Goal: Task Accomplishment & Management: Manage account settings

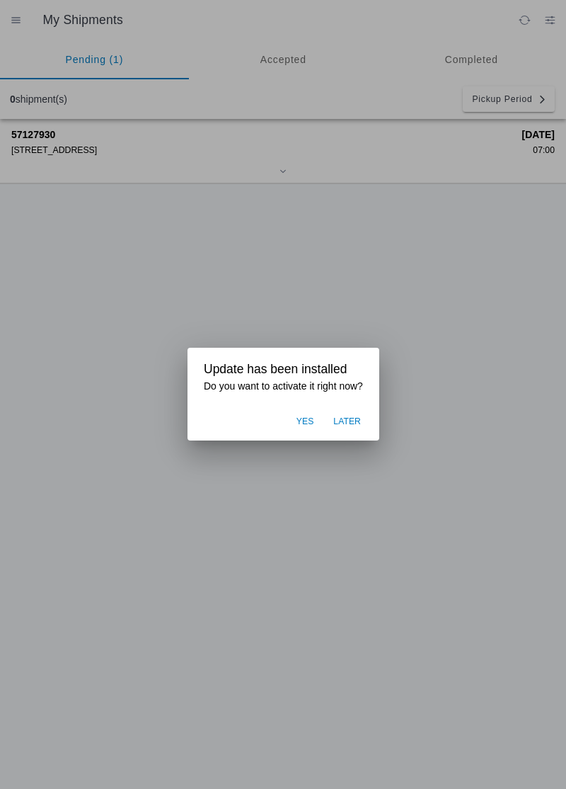
click at [110, 486] on ion-backdrop at bounding box center [283, 394] width 566 height 789
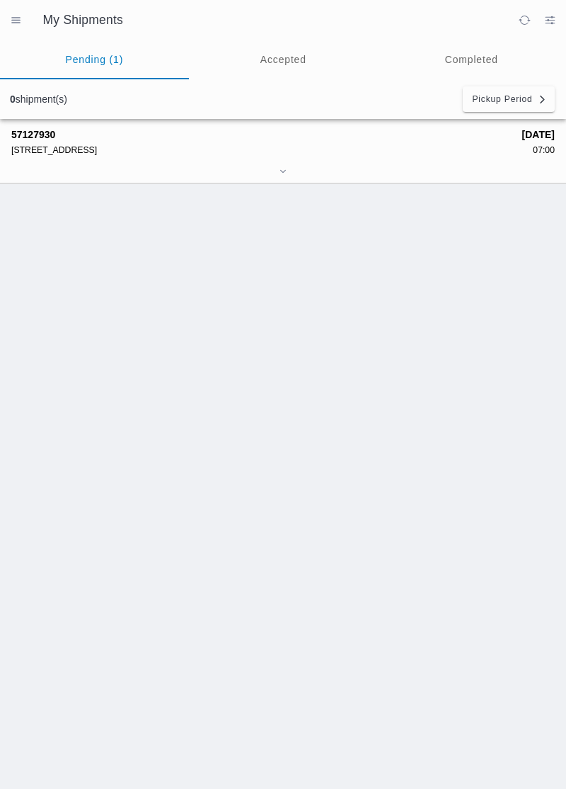
click at [105, 485] on div "57127930 [STREET_ADDRESS] [DATE] 07:00" at bounding box center [283, 454] width 566 height 670
click at [42, 146] on div "[STREET_ADDRESS]" at bounding box center [261, 150] width 501 height 10
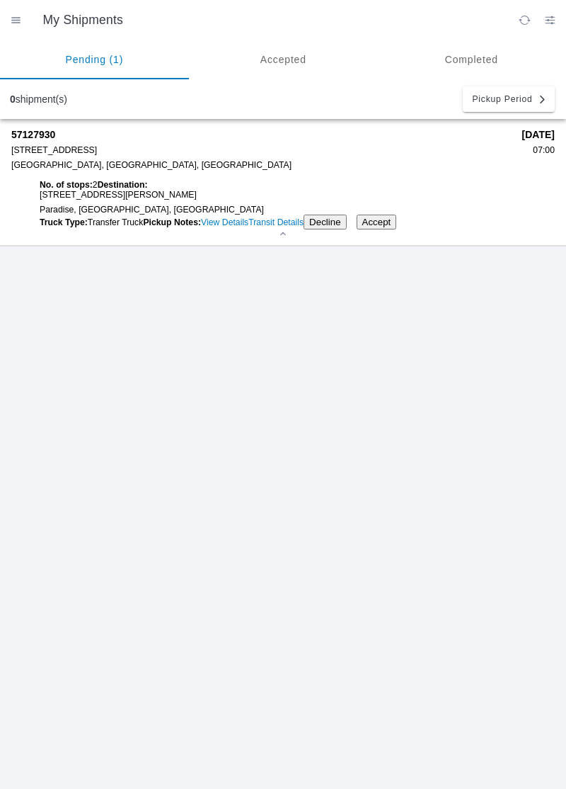
click at [357, 229] on button "Accept" at bounding box center [377, 222] width 40 height 15
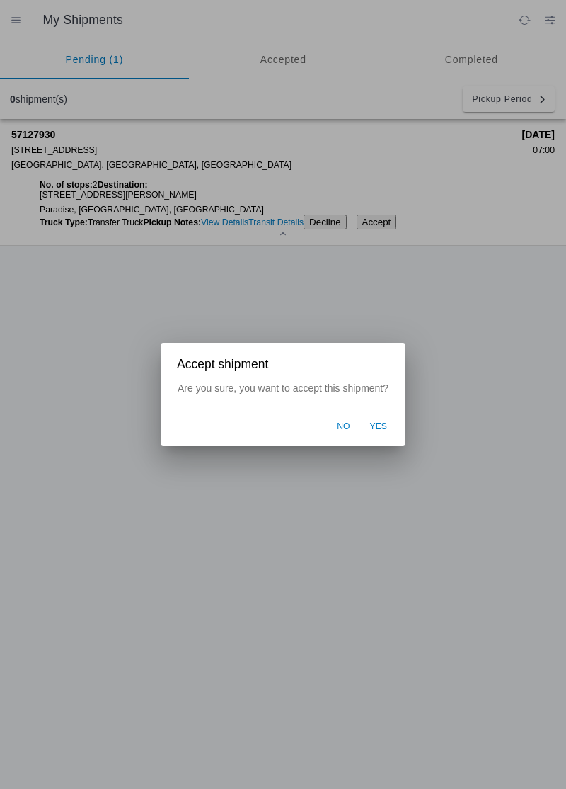
click at [370, 430] on button "Yes" at bounding box center [379, 426] width 32 height 27
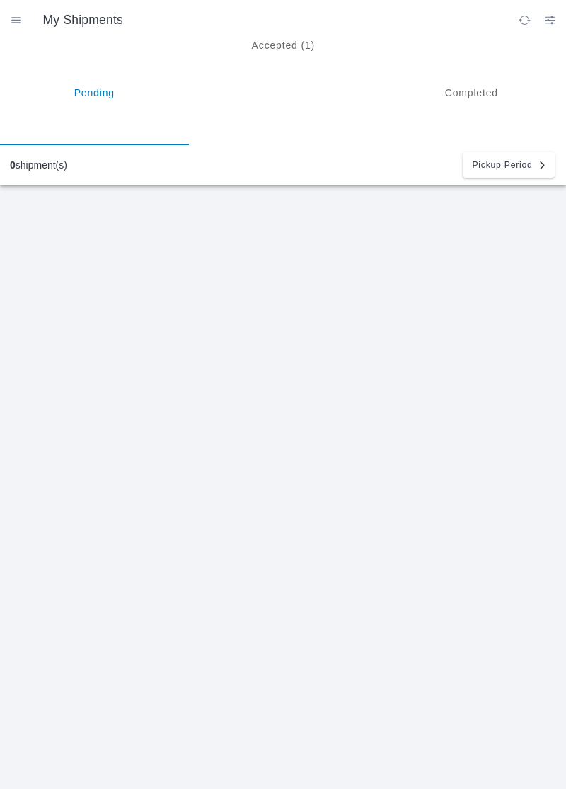
click at [272, 53] on ion-segment-button "Accepted (1)" at bounding box center [283, 92] width 189 height 105
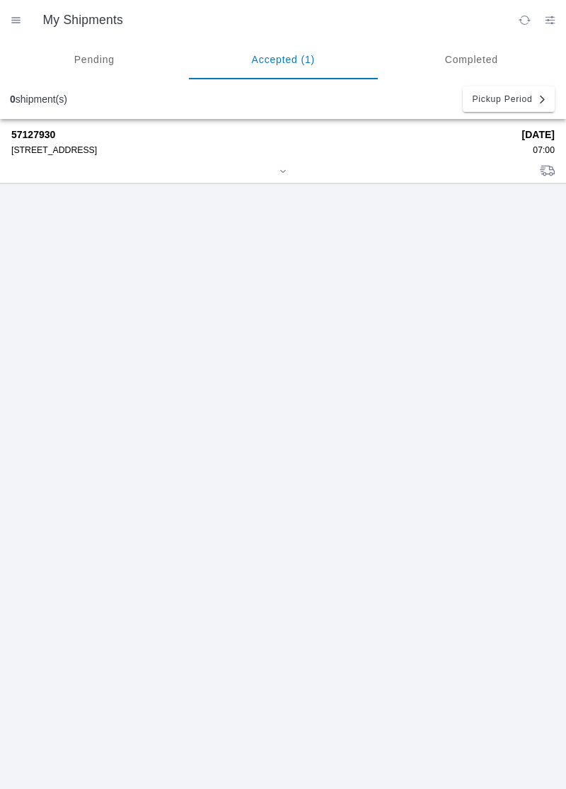
click at [71, 169] on div at bounding box center [283, 172] width 544 height 11
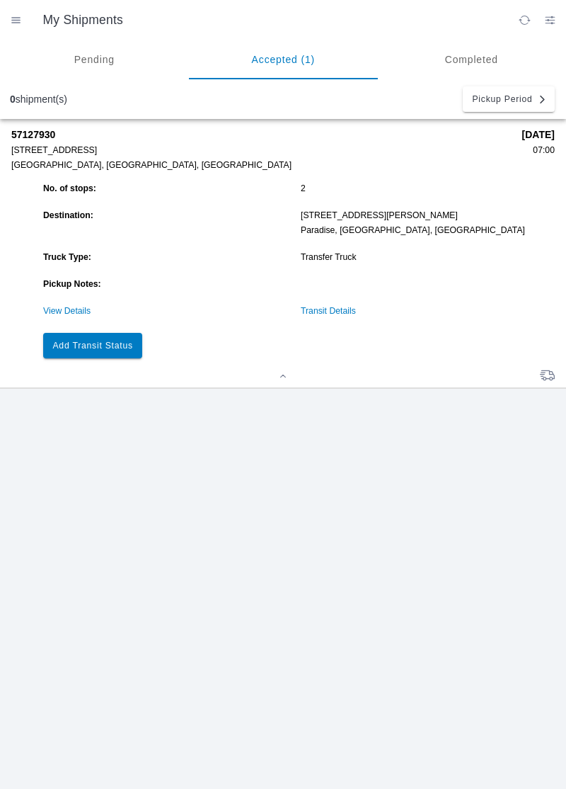
click at [0, 0] on slot "Add Transit Status" at bounding box center [0, 0] width 0 height 0
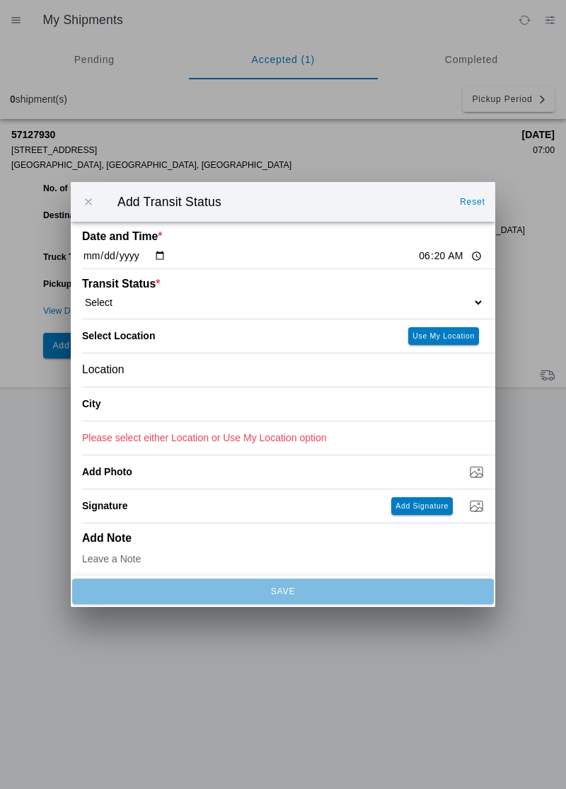
click at [418, 256] on input "06:20" at bounding box center [451, 256] width 67 height 15
type input "07:00"
click at [227, 298] on select "Select Arrive at Drop Off Arrive at Pickup Break Start Break Stop Depart Drop O…" at bounding box center [283, 302] width 402 height 13
select select "ARVPULOC"
click at [433, 342] on button "Use My Location" at bounding box center [444, 336] width 71 height 18
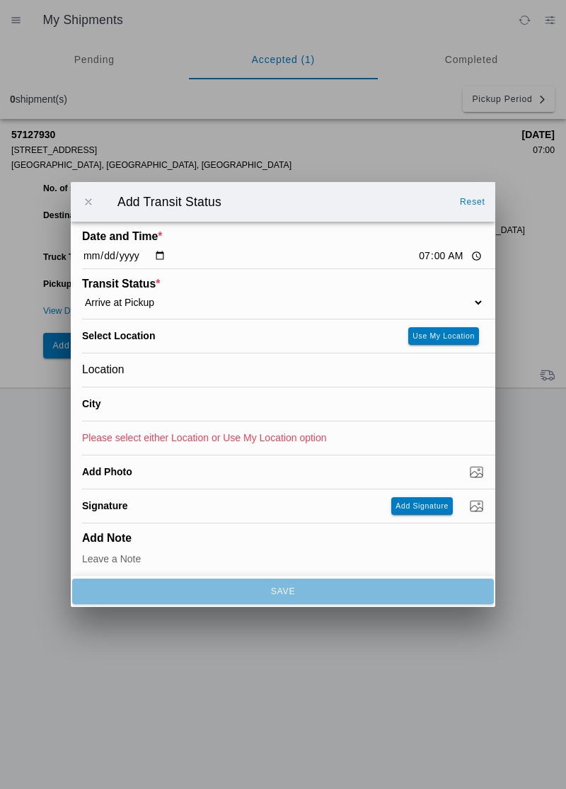
type input "[GEOGRAPHIC_DATA]"
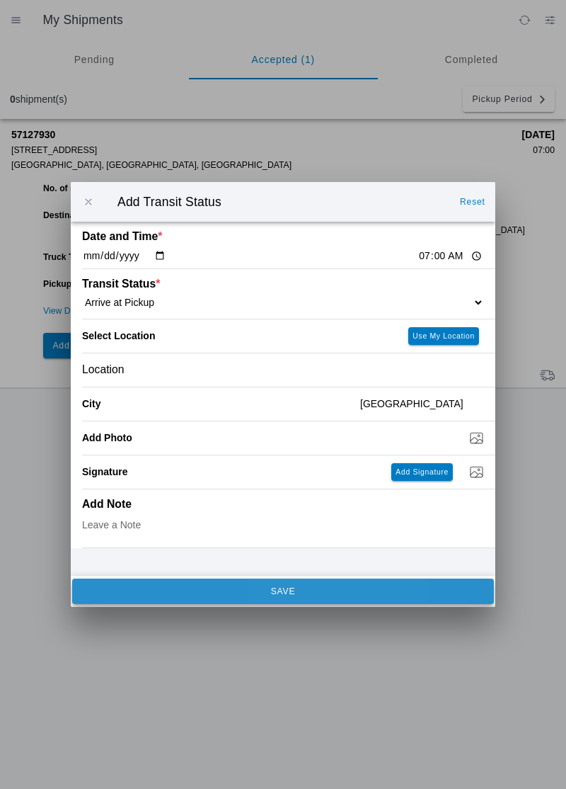
click at [130, 590] on span "SAVE" at bounding box center [282, 591] width 403 height 8
